Goal: Information Seeking & Learning: Find specific page/section

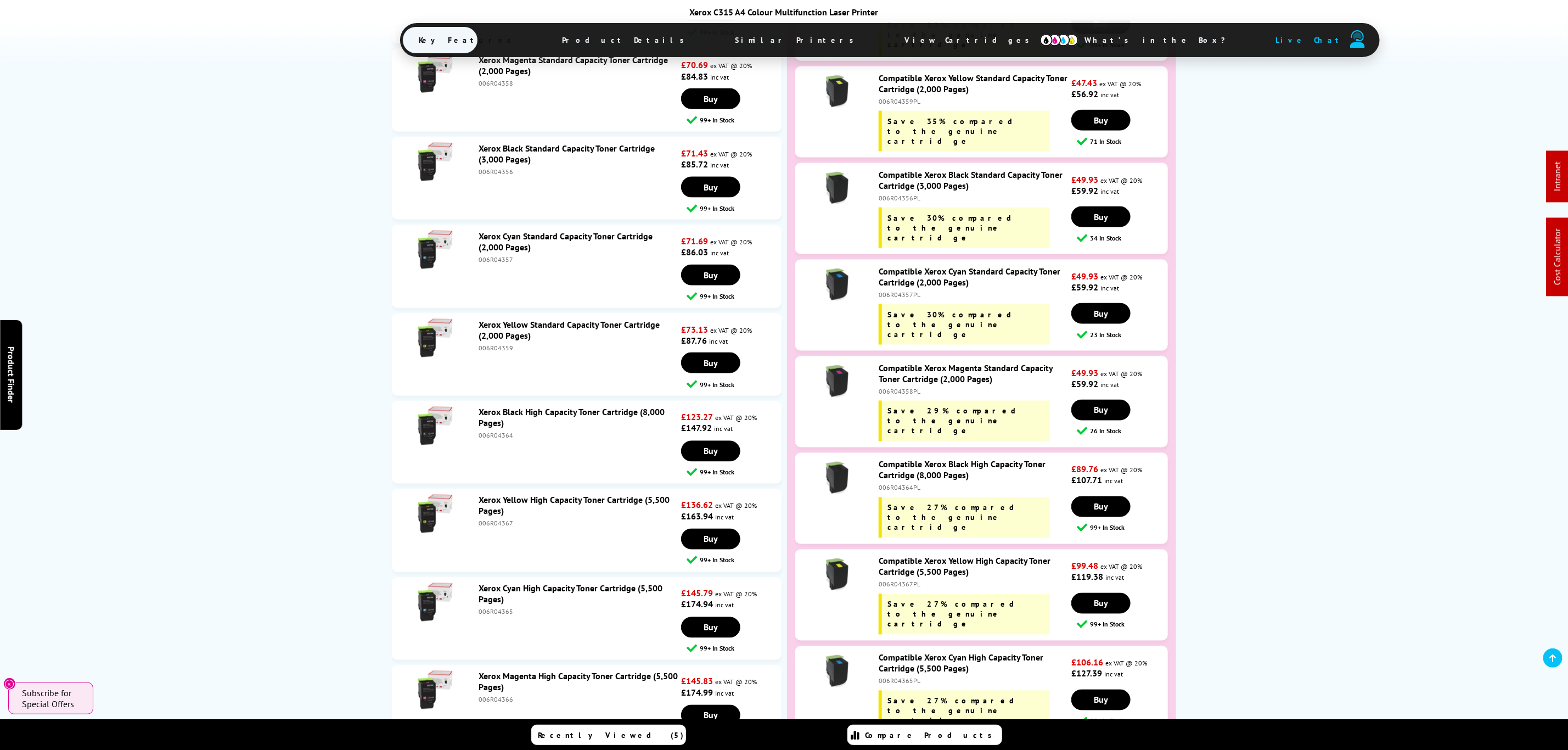
scroll to position [4413, 0]
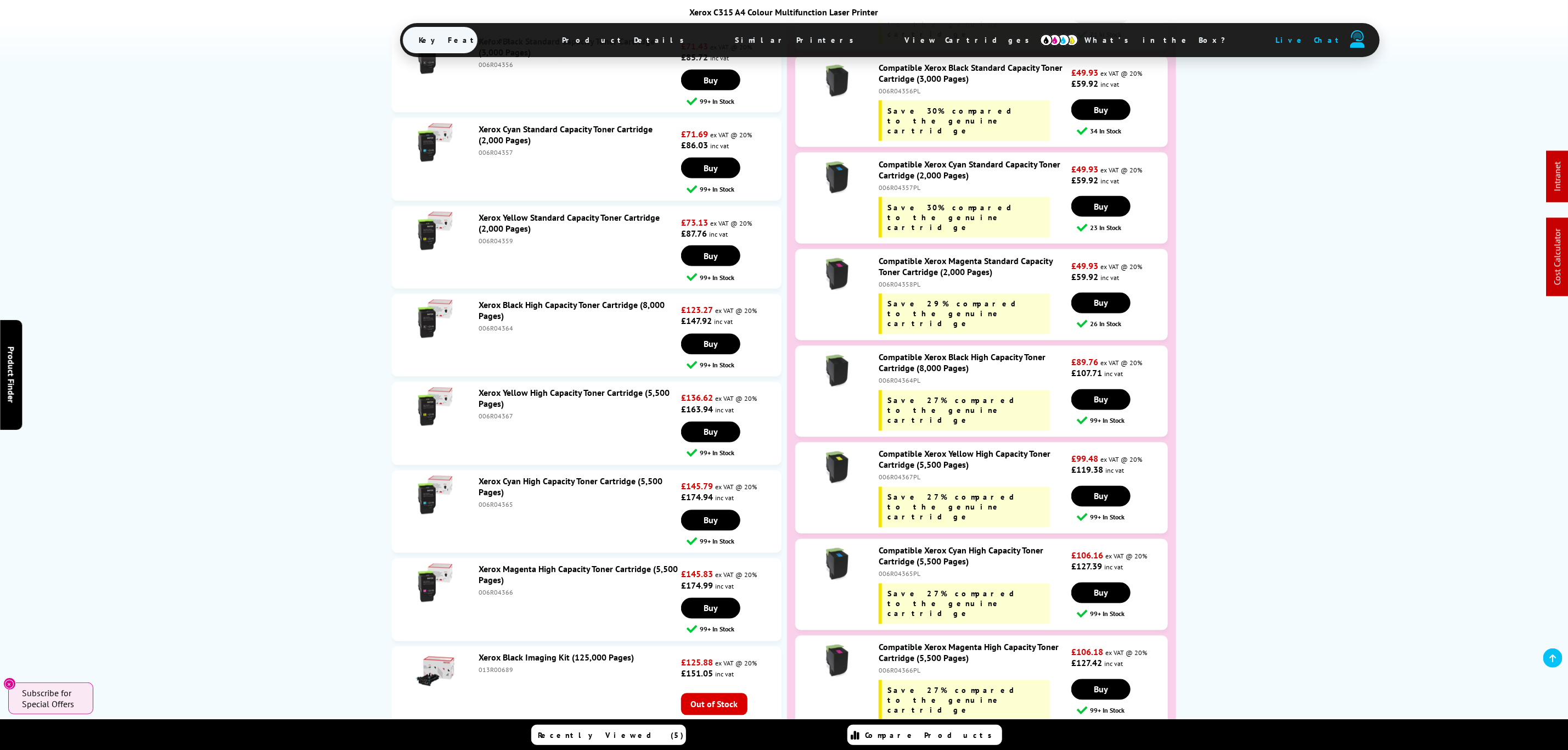
click at [892, 570] on div "006R04365PL" at bounding box center [974, 574] width 191 height 8
copy div "006R04365PL"
click at [909, 666] on div "006R04366PL" at bounding box center [974, 670] width 191 height 8
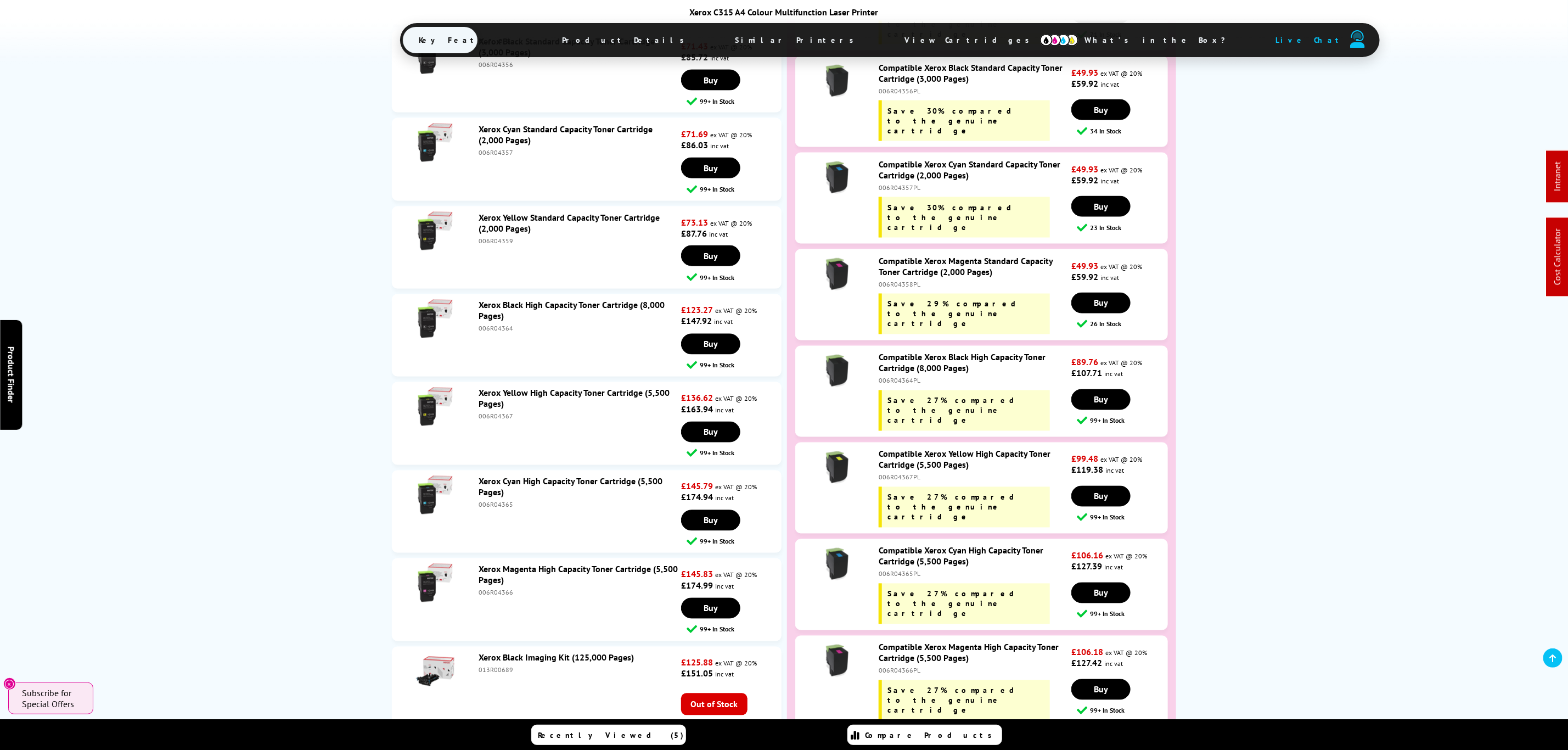
copy div "006R04366PL"
click at [896, 473] on div "006R04367PL" at bounding box center [974, 477] width 191 height 8
copy div "006R04367PL"
click at [899, 377] on div "006R04364PL" at bounding box center [974, 381] width 191 height 8
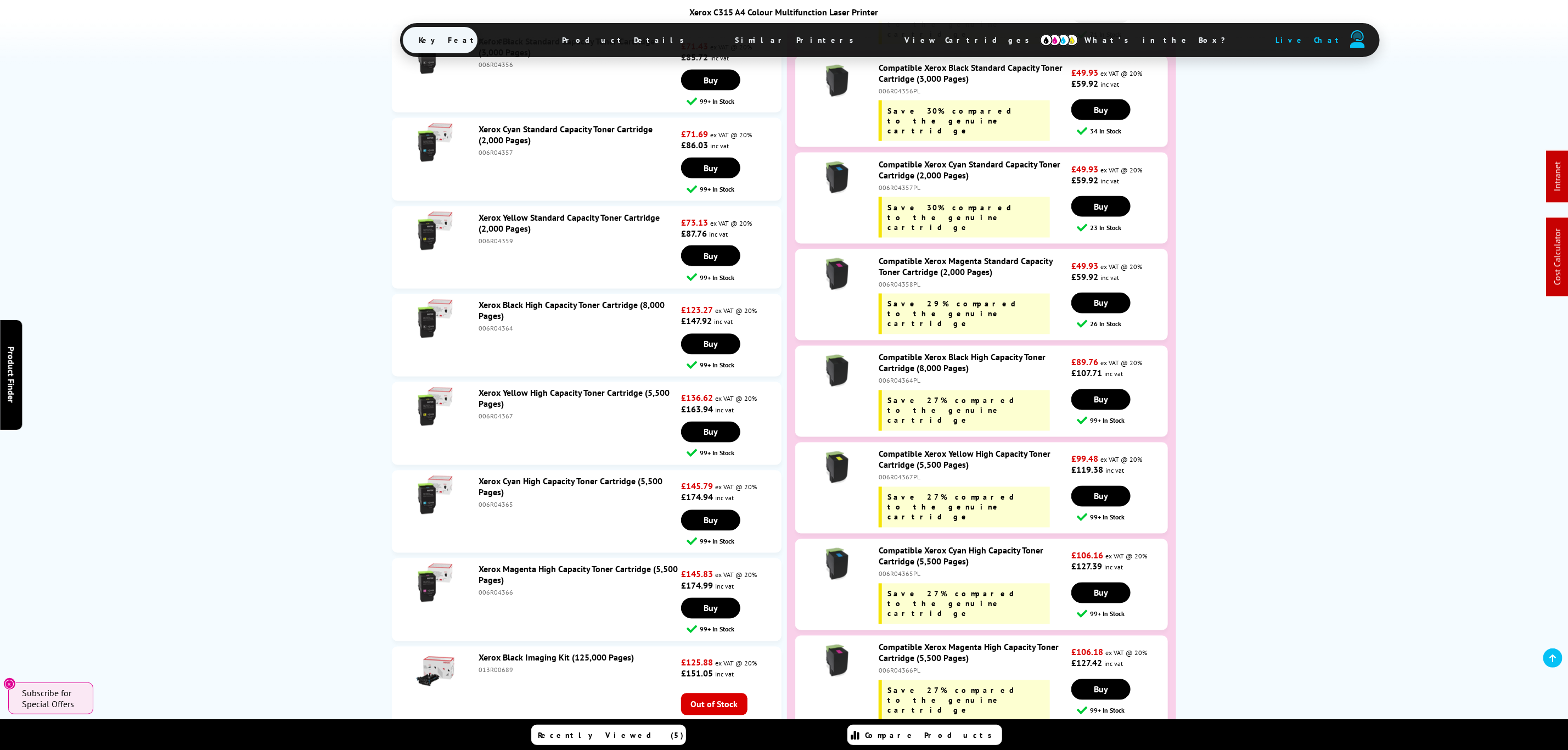
click at [899, 377] on div "006R04364PL" at bounding box center [974, 381] width 191 height 8
copy div "006R04364PL"
drag, startPoint x: 957, startPoint y: 344, endPoint x: 881, endPoint y: 36, distance: 317.2
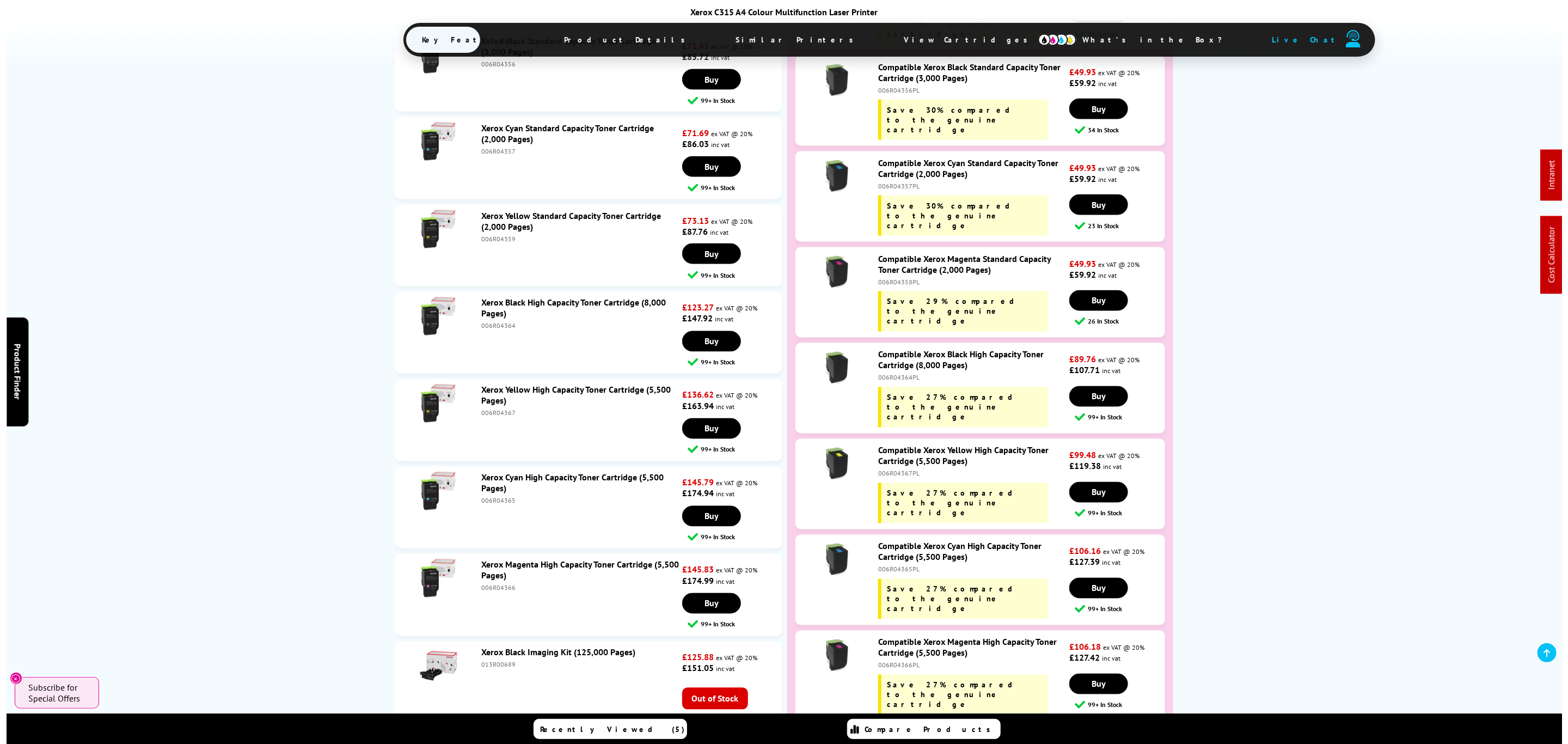
scroll to position [0, 0]
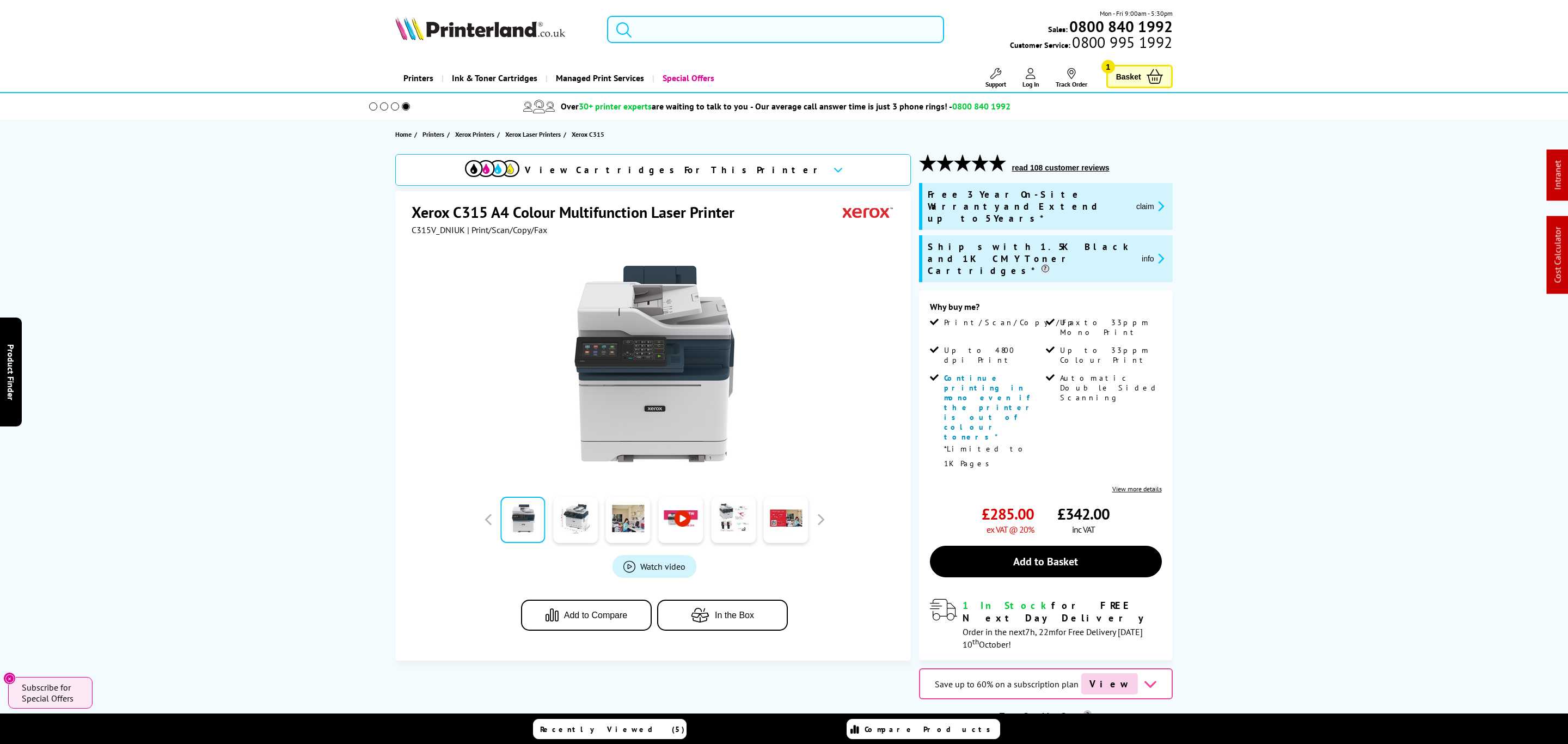
click at [827, 24] on input "search" at bounding box center [776, 30] width 337 height 27
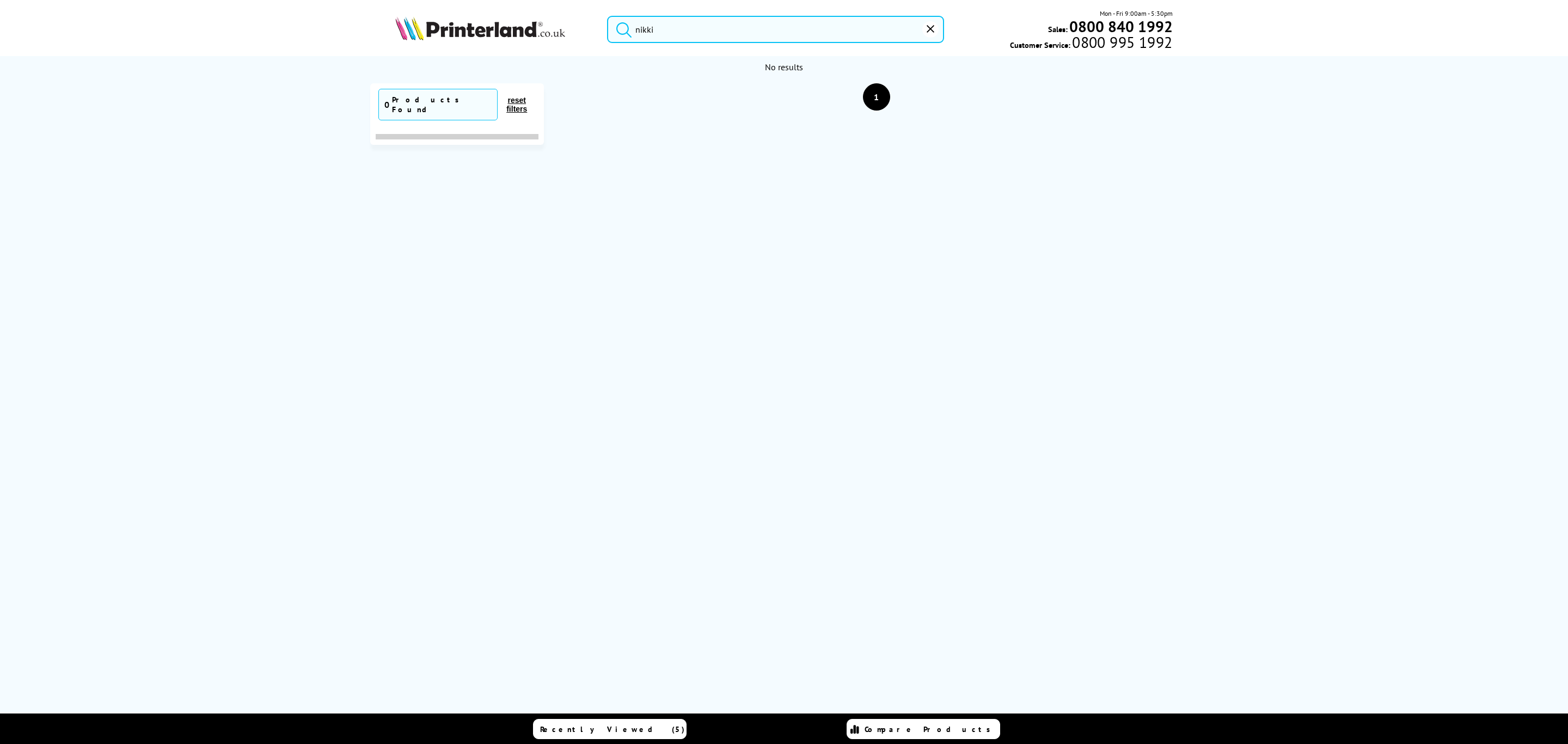
drag, startPoint x: 806, startPoint y: 26, endPoint x: 358, endPoint y: 61, distance: 449.4
click at [359, 61] on header "nikki Mon - Fri 9:00am - 5:30pm Sales: 0800 840 1992 Customer Service: 0800 995…" at bounding box center [784, 46] width 1568 height 93
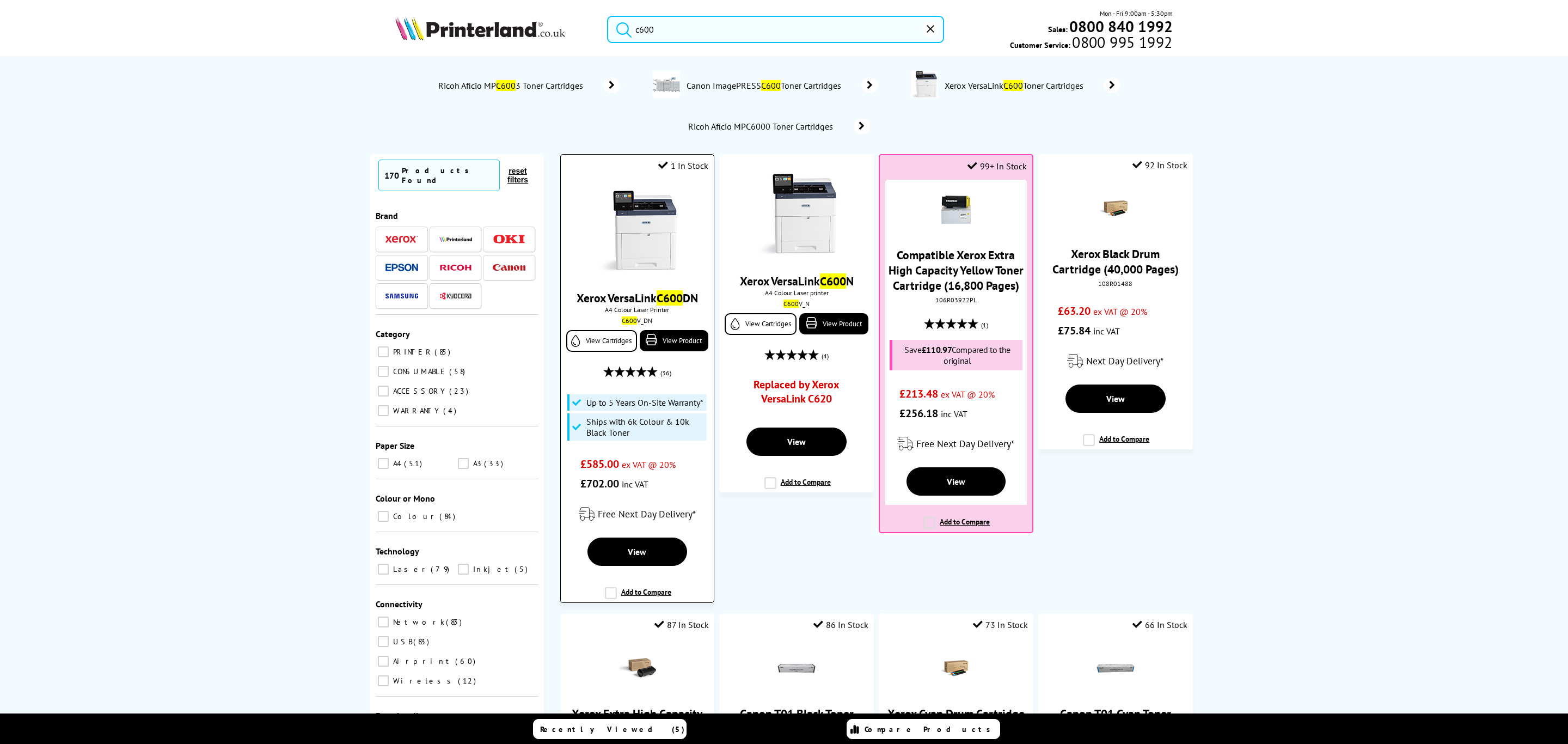
type input "c600"
click at [599, 204] on img at bounding box center [637, 230] width 81 height 81
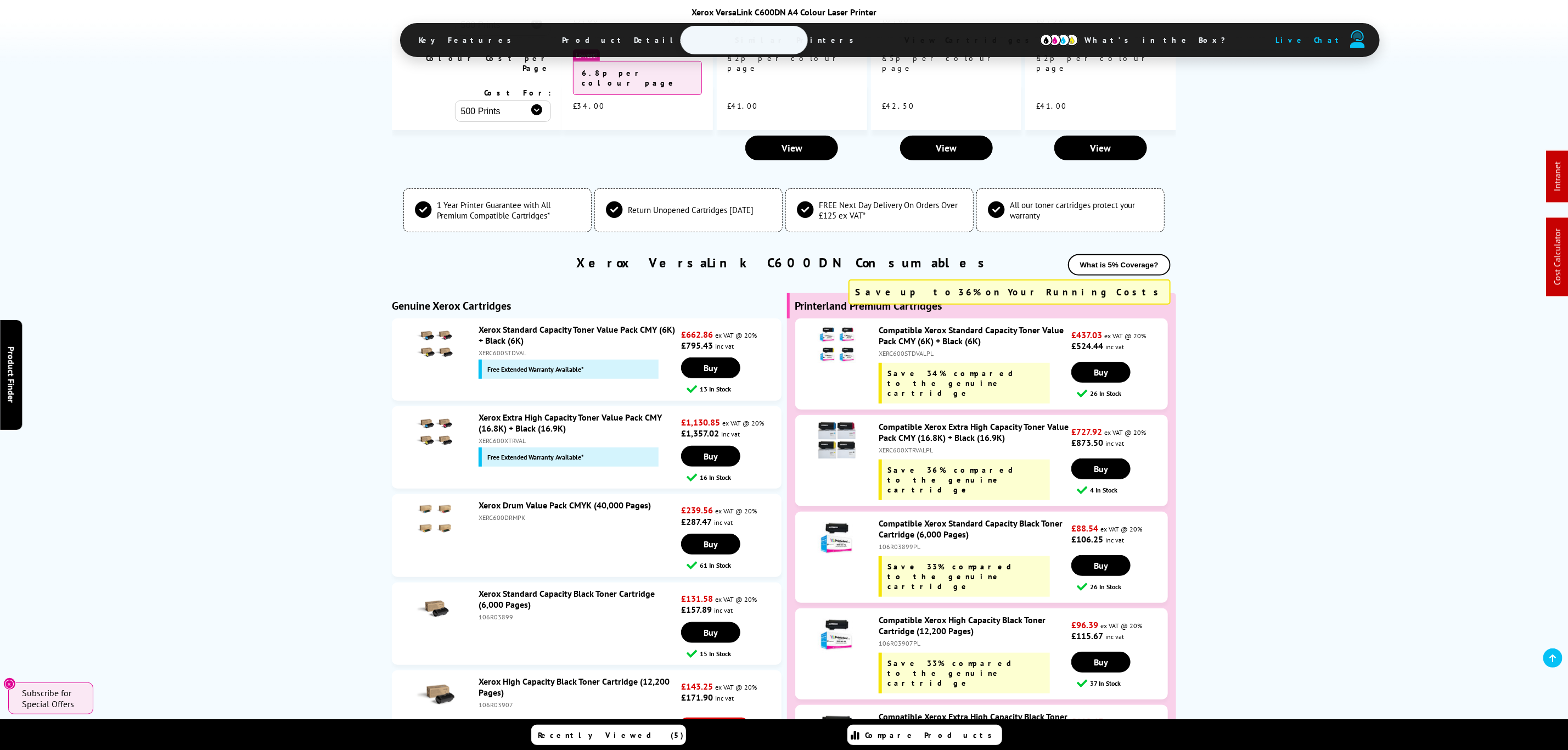
click at [906, 446] on div "XERC600XTRVALPL" at bounding box center [974, 450] width 191 height 8
copy div "XERC600XTRVALPL"
click at [916, 421] on div "Compatible Xerox Extra High Capacity Toner Value Pack CMY (16.8K) + Black (16.9…" at bounding box center [972, 460] width 198 height 79
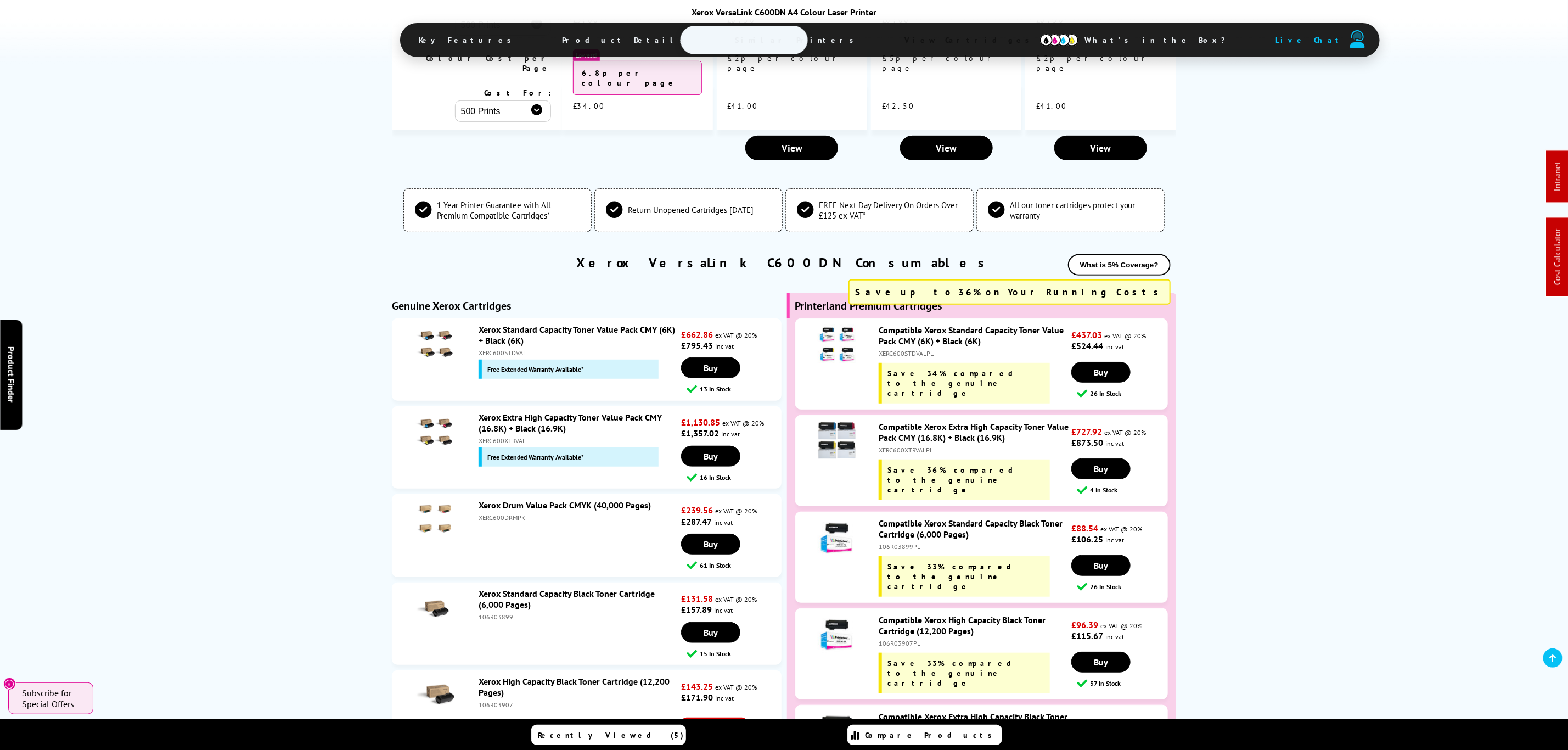
click at [917, 446] on div "XERC600XTRVALPL" at bounding box center [974, 450] width 191 height 8
copy div "XERC600XTRVALPL"
